Goal: Information Seeking & Learning: Learn about a topic

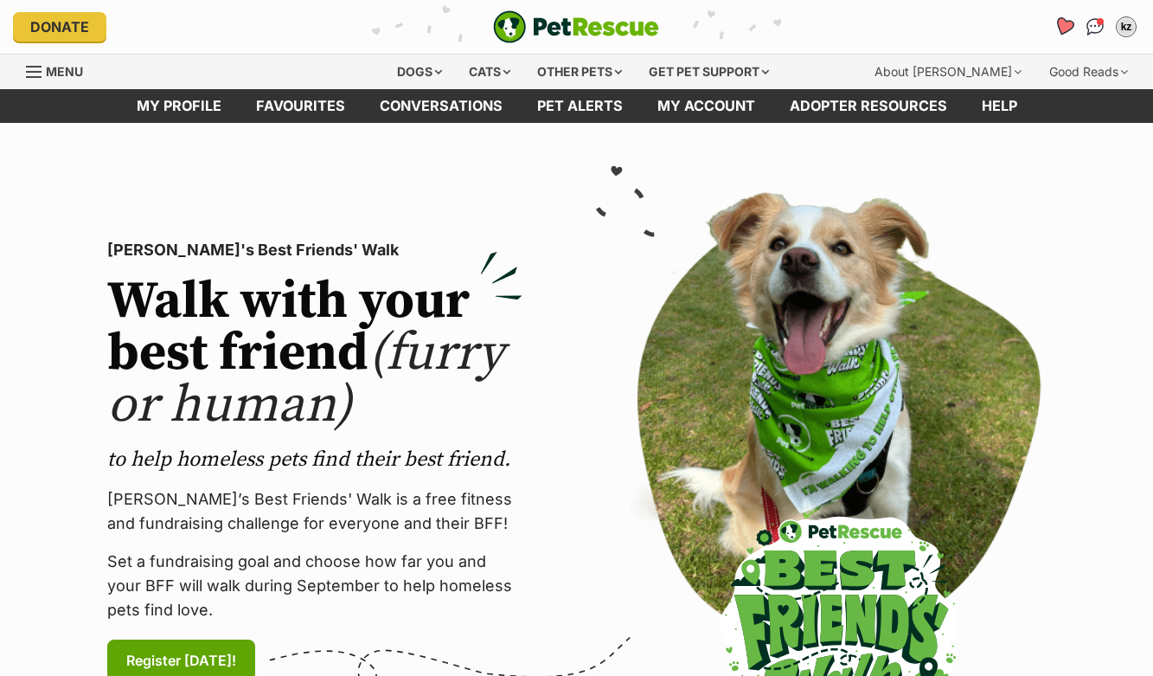
click at [1068, 18] on icon "Favourites" at bounding box center [1064, 27] width 23 height 22
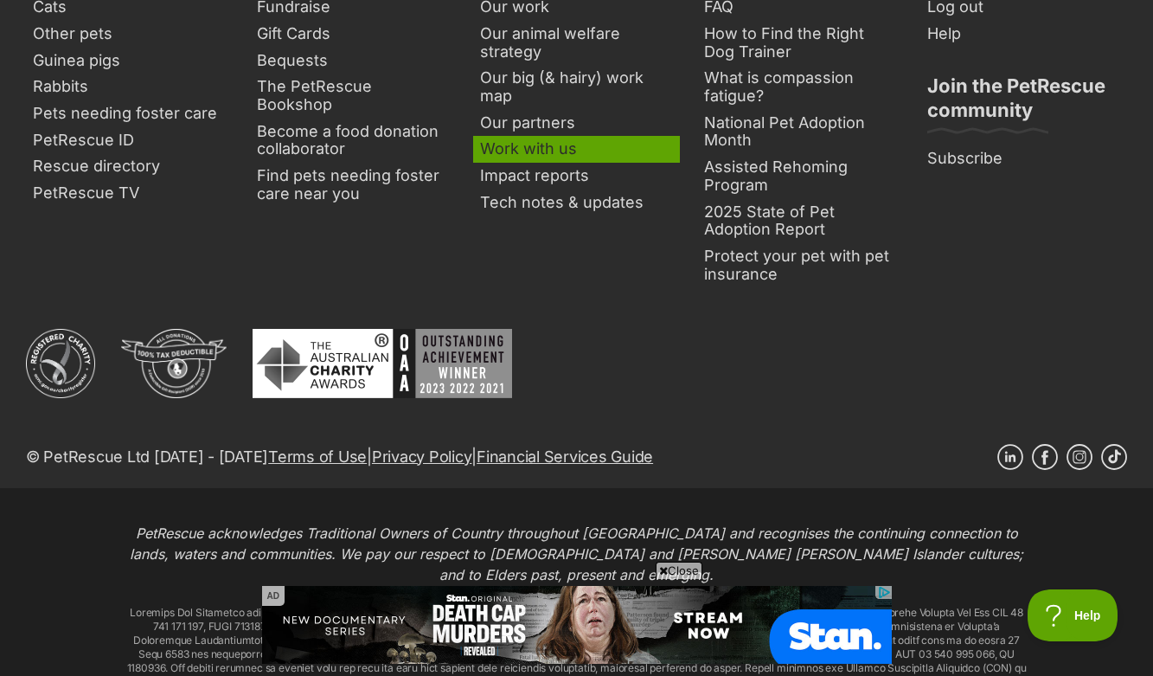
scroll to position [2137, 0]
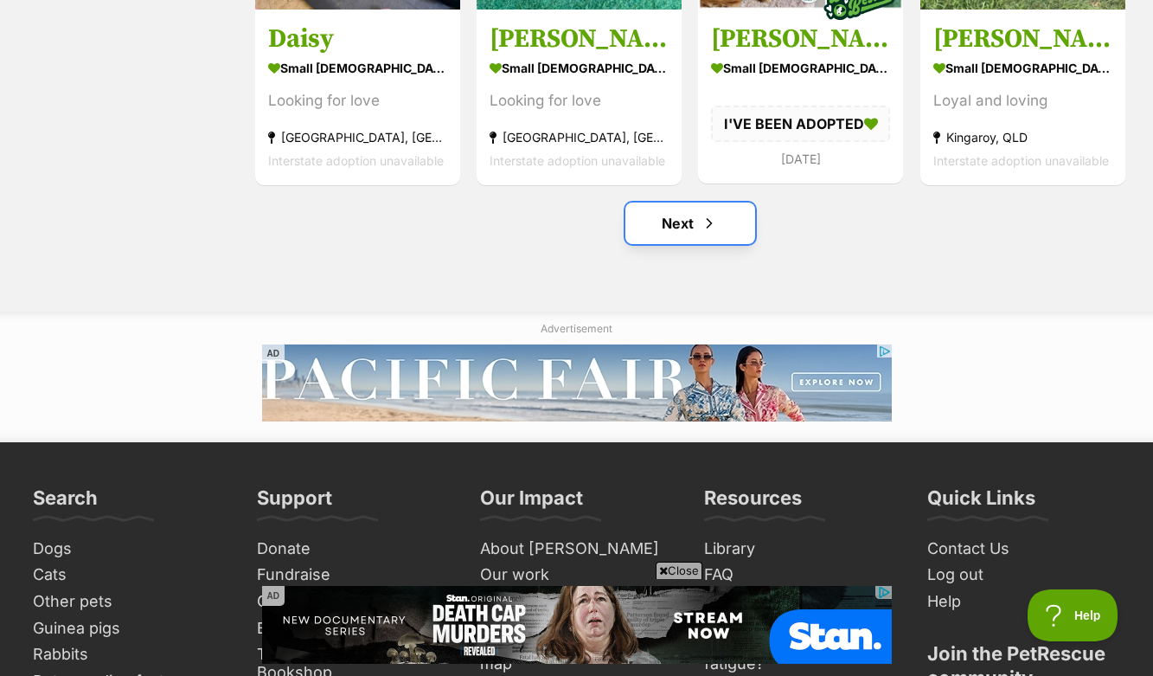
click at [704, 234] on link "Next" at bounding box center [690, 223] width 130 height 42
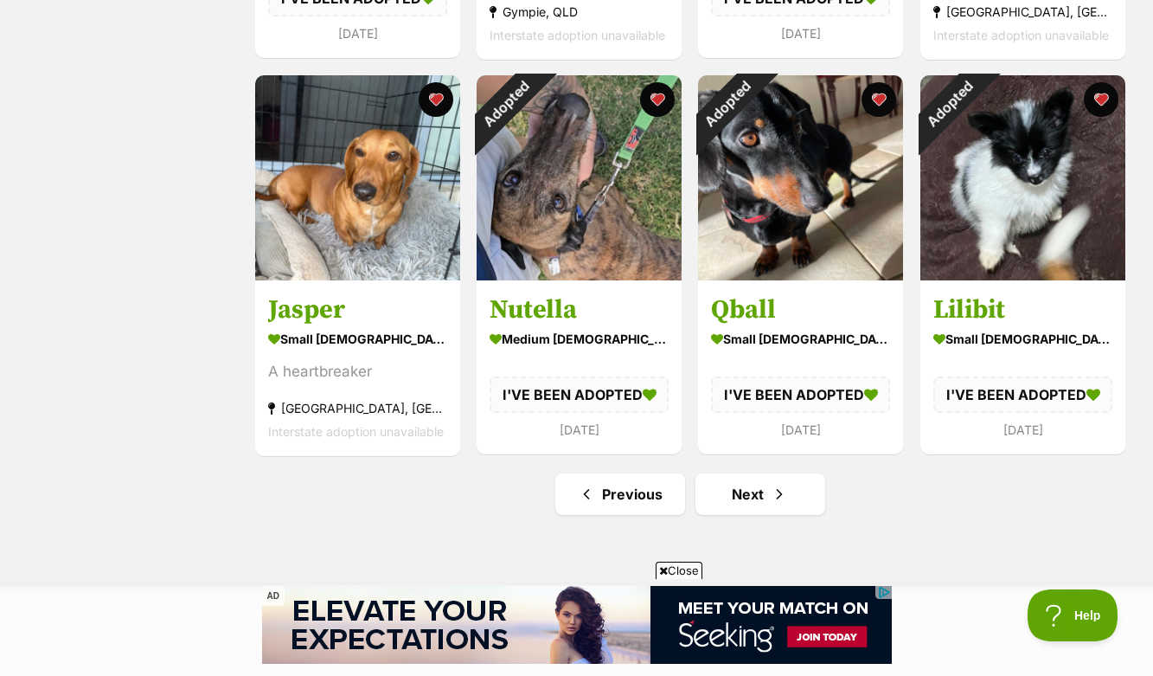
scroll to position [1903, 0]
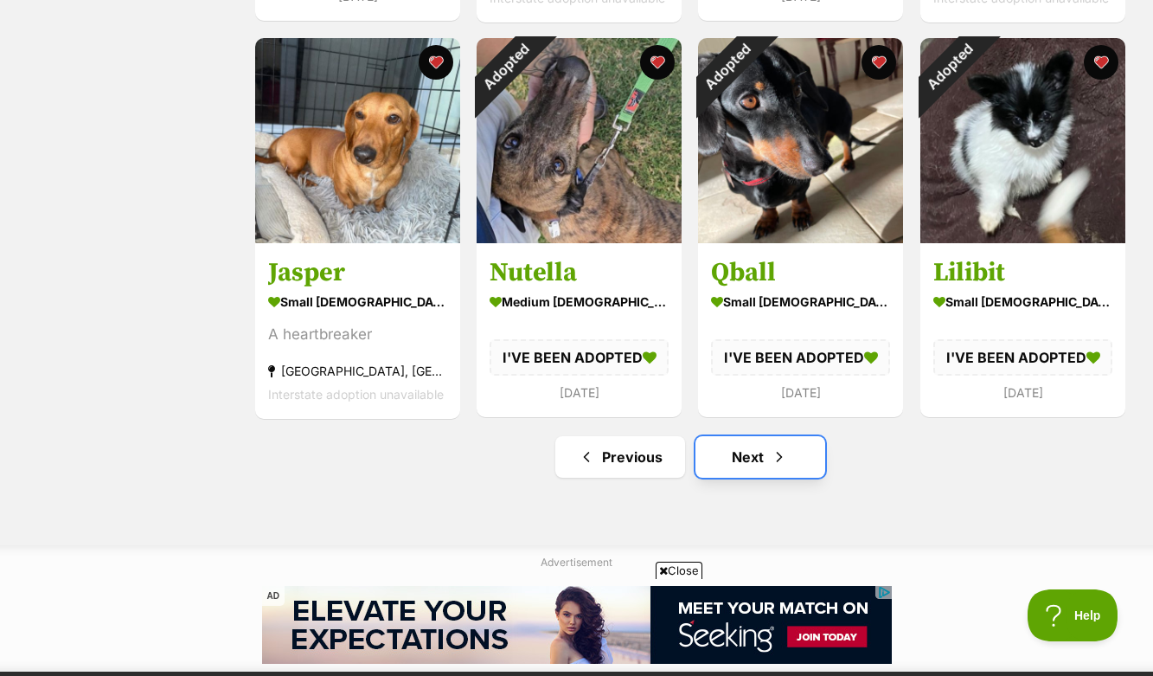
click at [754, 465] on link "Next" at bounding box center [761, 457] width 130 height 42
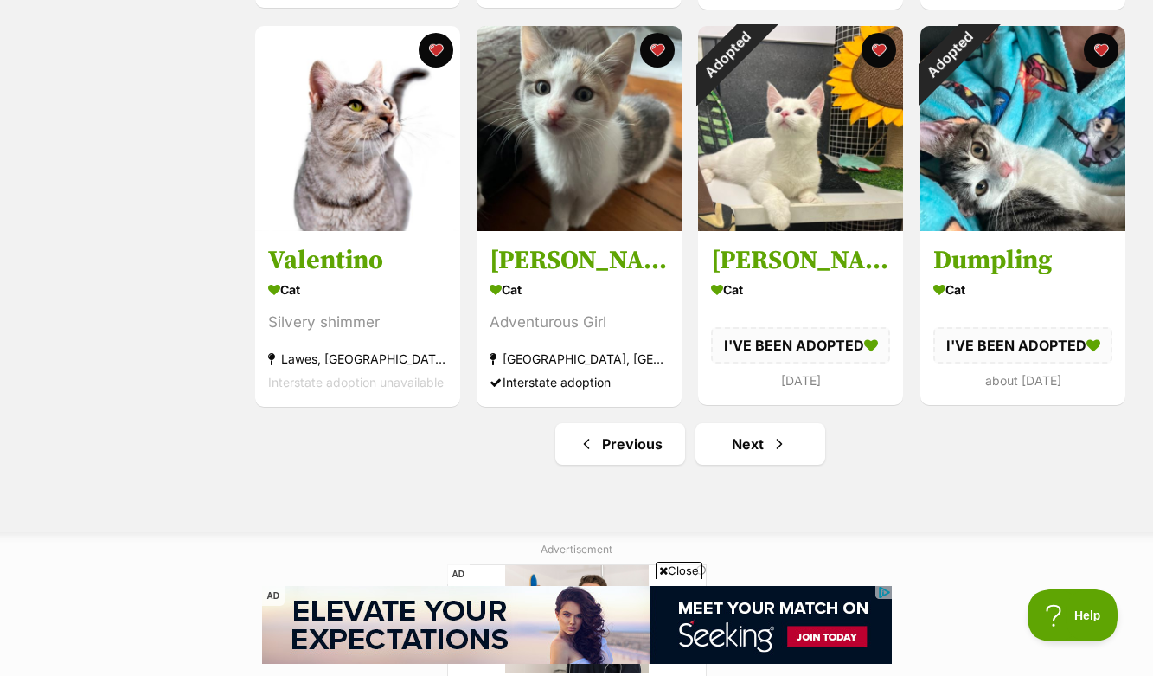
scroll to position [1916, 0]
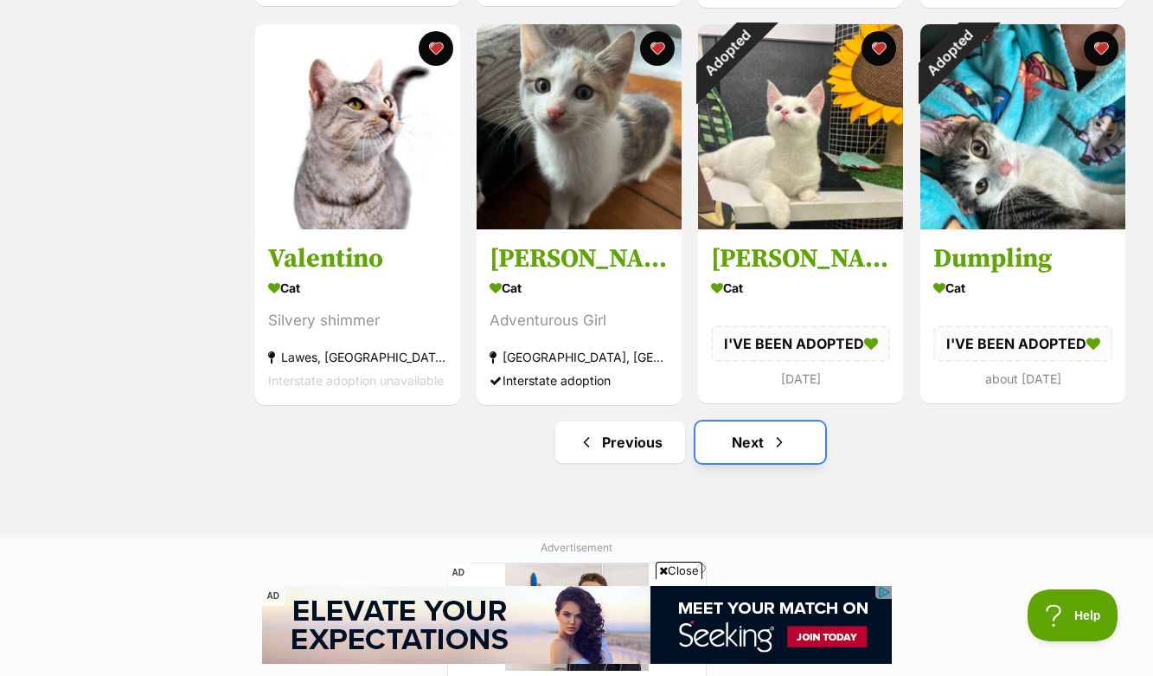
click at [746, 452] on link "Next" at bounding box center [761, 442] width 130 height 42
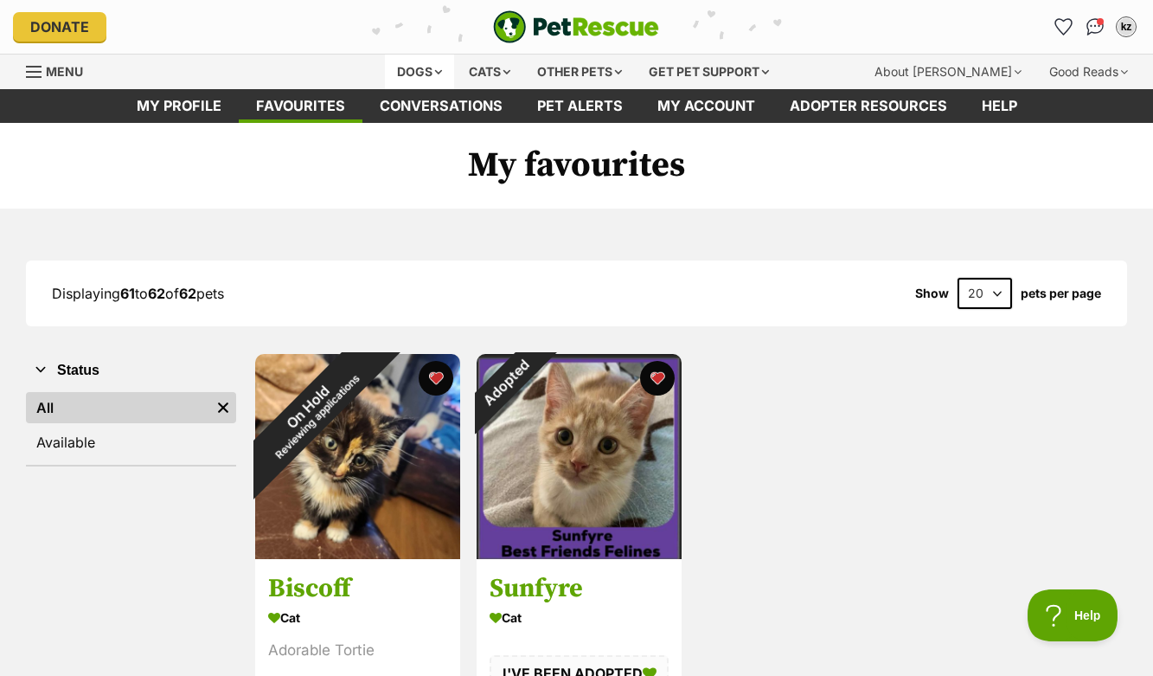
click at [410, 77] on div "Dogs" at bounding box center [419, 72] width 69 height 35
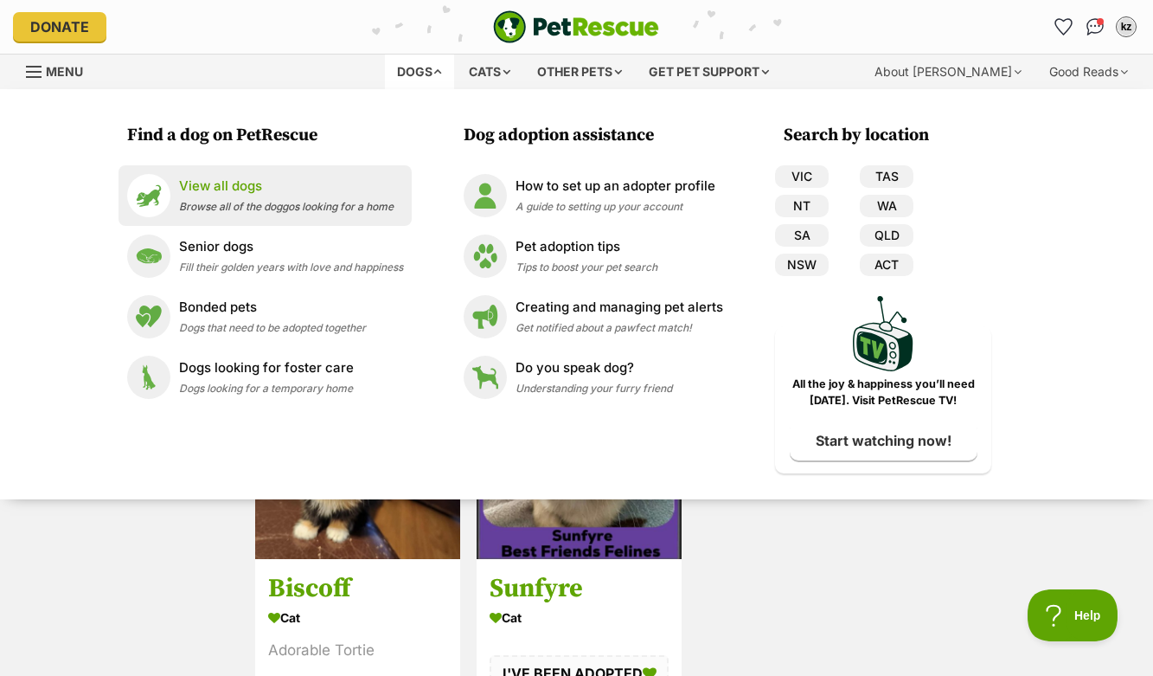
click at [249, 175] on link "View all dogs Browse all of the doggos looking for a home" at bounding box center [265, 195] width 276 height 43
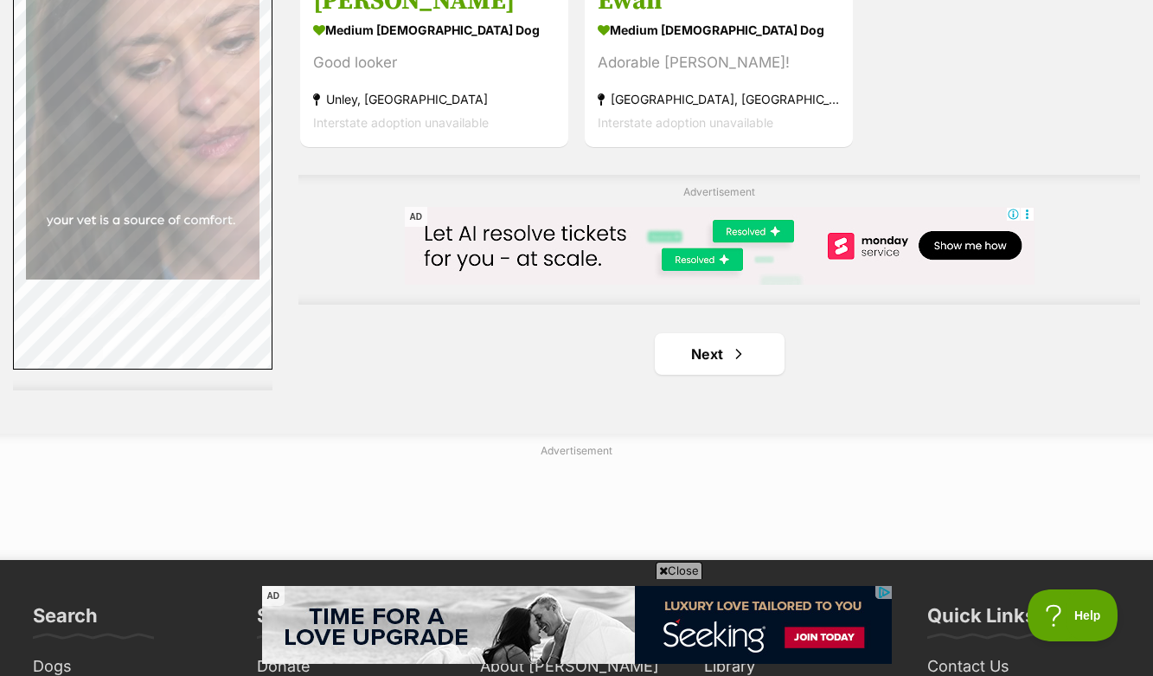
scroll to position [4083, 0]
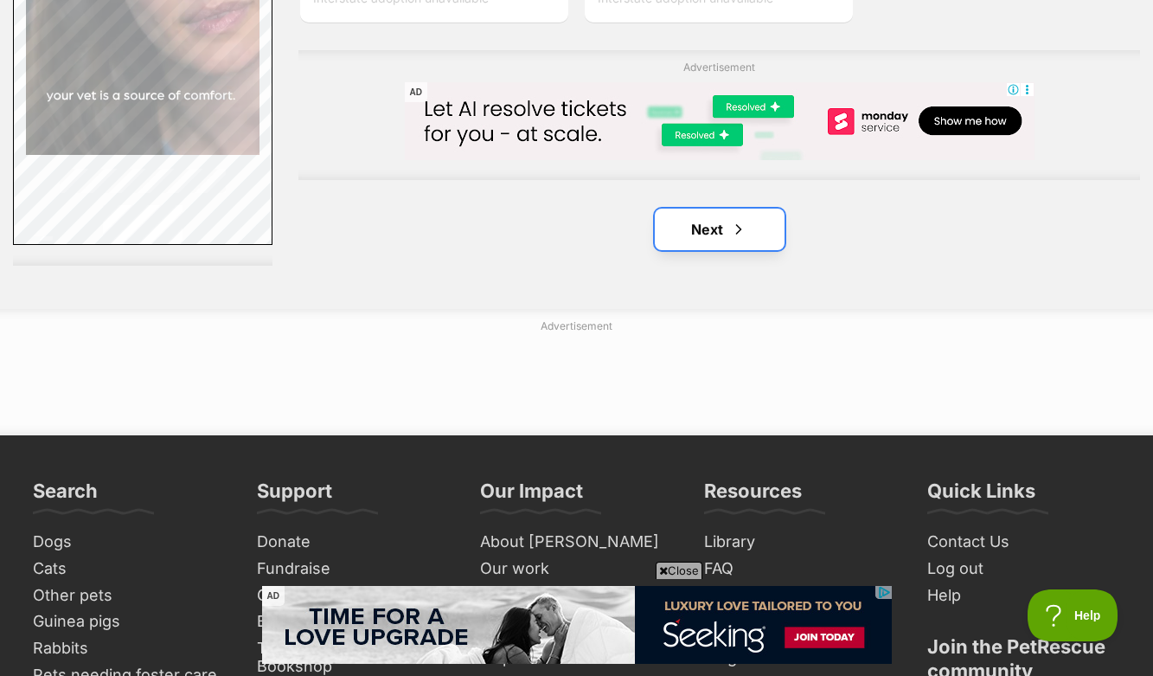
click at [676, 229] on link "Next" at bounding box center [720, 229] width 130 height 42
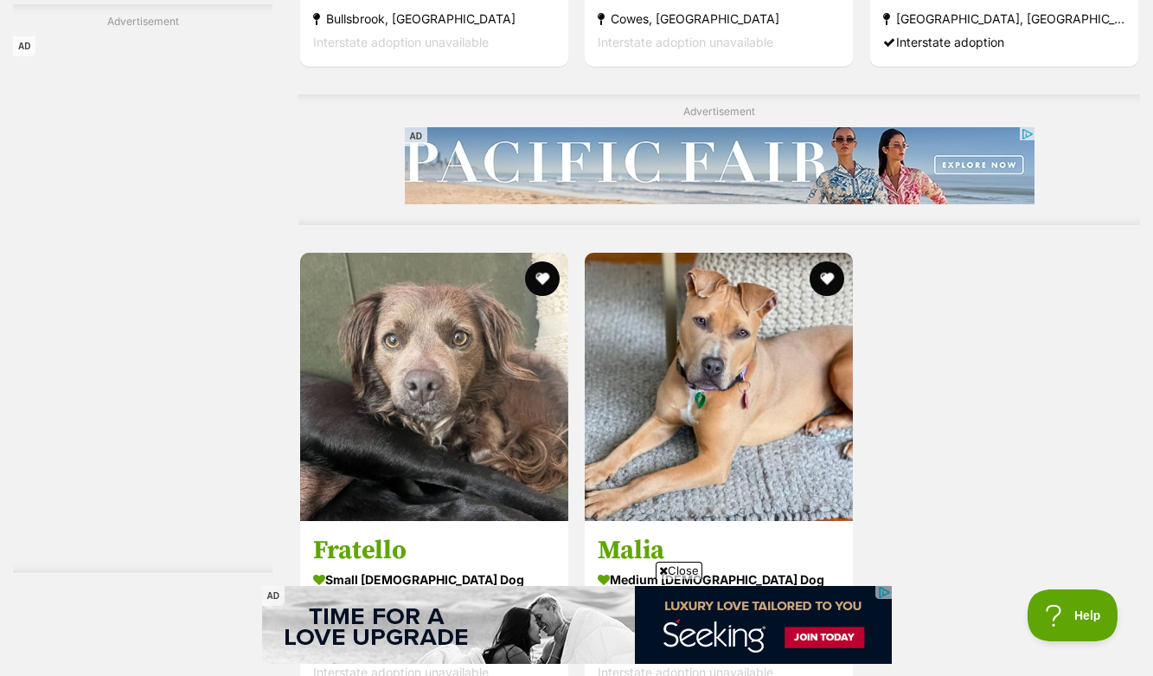
scroll to position [3801, 0]
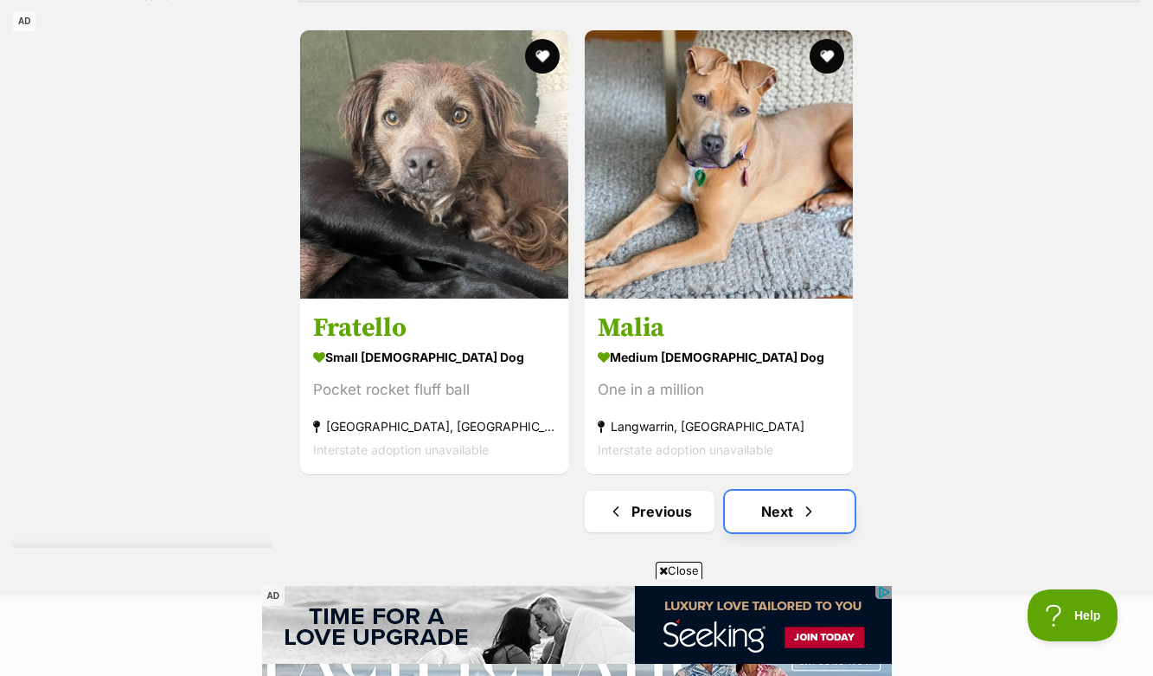
click at [834, 514] on link "Next" at bounding box center [790, 512] width 130 height 42
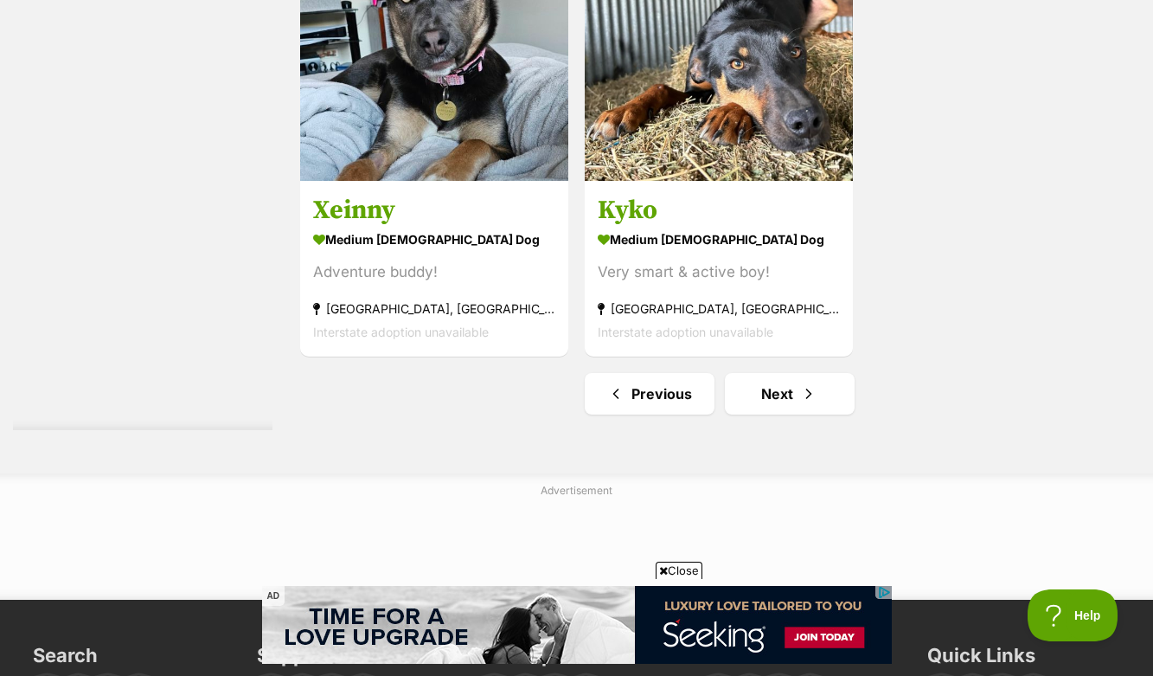
scroll to position [4166, 0]
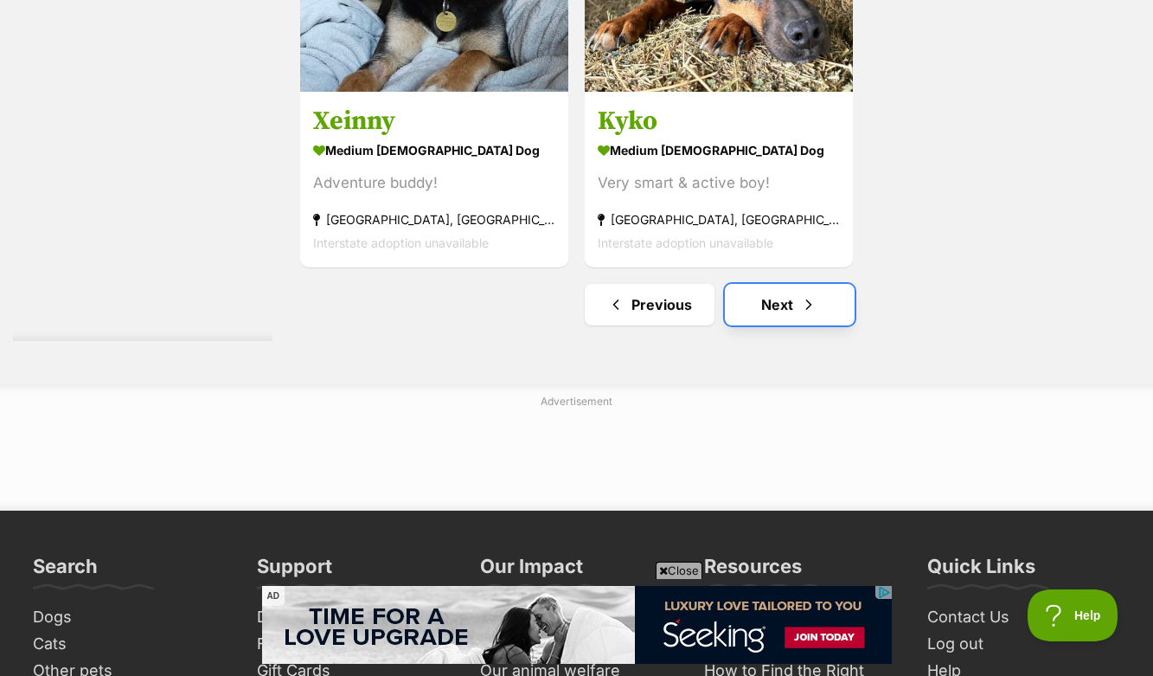
click at [738, 322] on link "Next" at bounding box center [790, 305] width 130 height 42
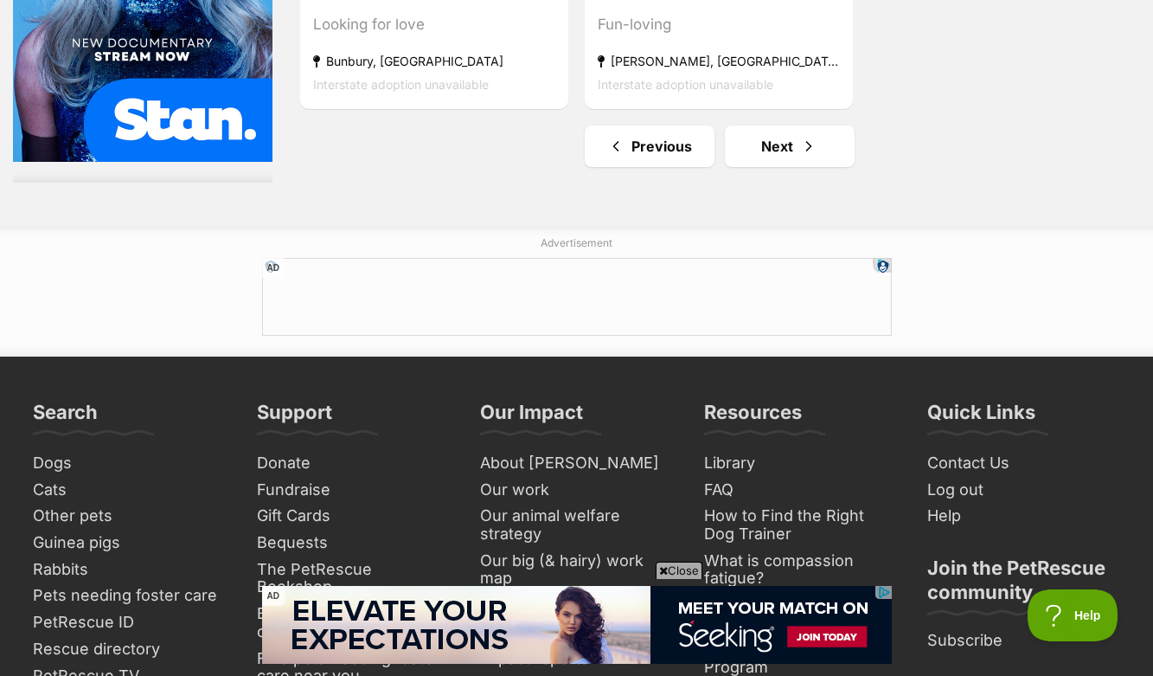
scroll to position [4225, 0]
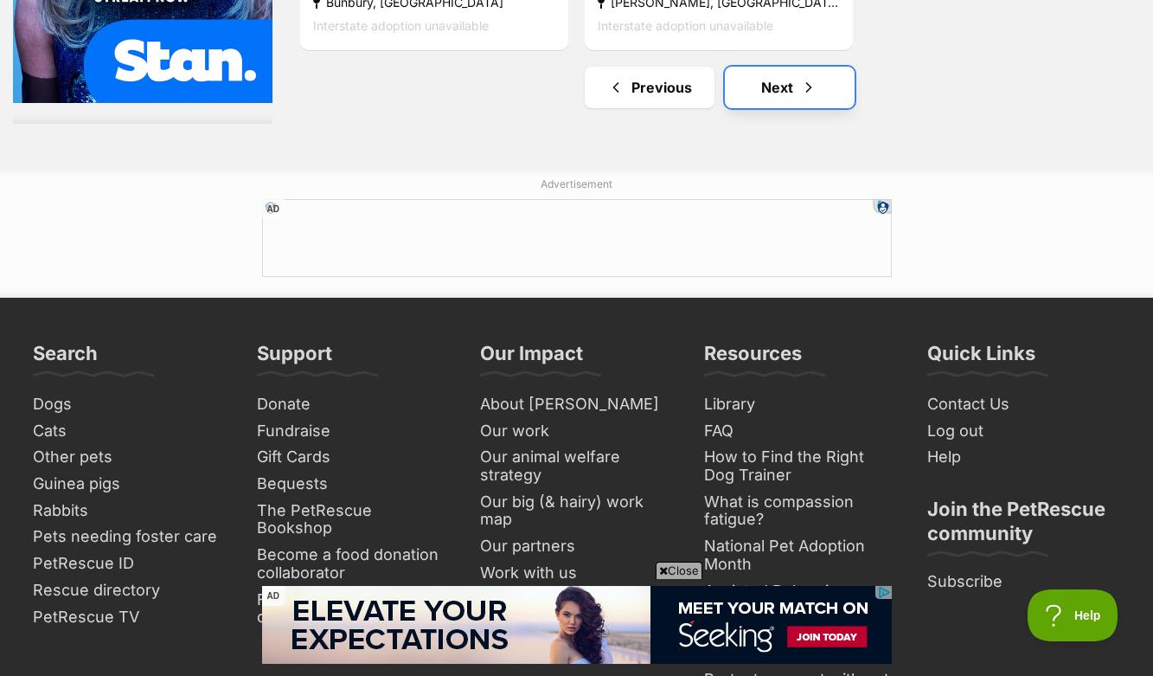
click at [809, 93] on span "Next page" at bounding box center [808, 87] width 17 height 21
